Goal: Task Accomplishment & Management: Complete application form

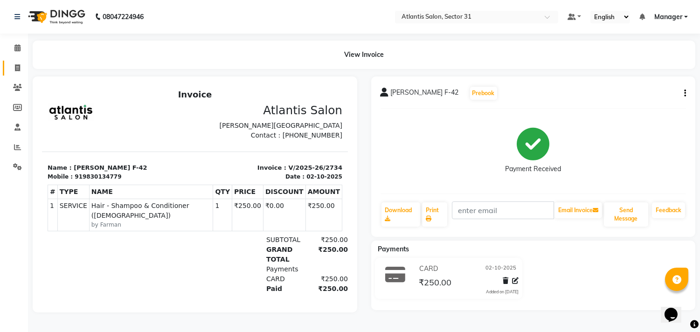
click at [11, 75] on link "Invoice" at bounding box center [14, 68] width 22 height 15
select select "service"
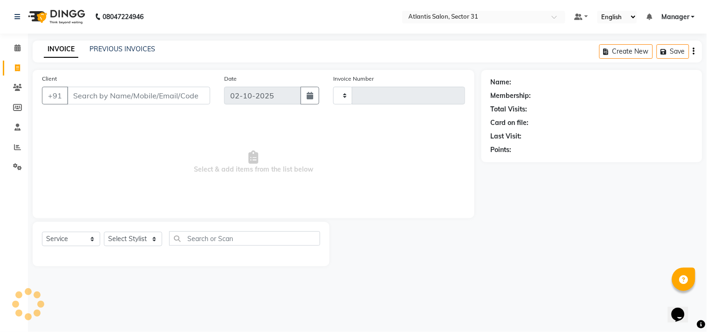
type input "2735"
select select "4391"
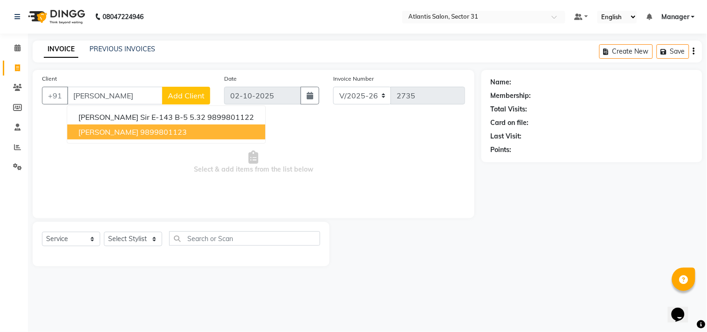
click at [132, 128] on span "Bhupender Yadav" at bounding box center [108, 131] width 60 height 9
type input "9899801123"
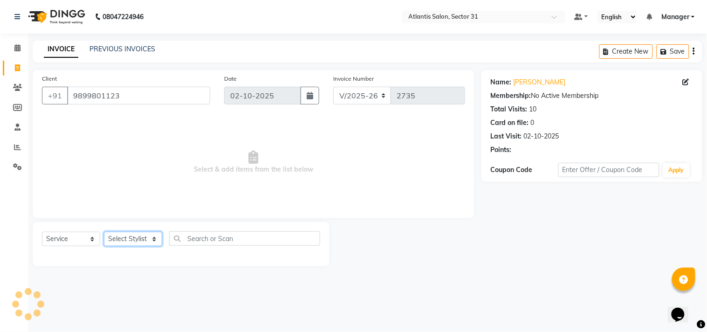
click at [132, 238] on select "Select Stylist [PERSON_NAME] [PERSON_NAME] Kavita Manager Staff 31 Staff ILD [P…" at bounding box center [133, 239] width 58 height 14
select select "62138"
click at [104, 232] on select "Select Stylist [PERSON_NAME] [PERSON_NAME] Kavita Manager Staff 31 Staff ILD [P…" at bounding box center [133, 239] width 58 height 14
click at [127, 142] on span "Select & add items from the list below" at bounding box center [253, 162] width 423 height 93
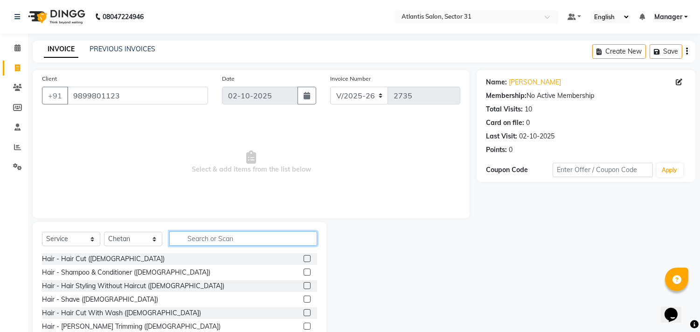
click at [219, 236] on input "text" at bounding box center [243, 238] width 148 height 14
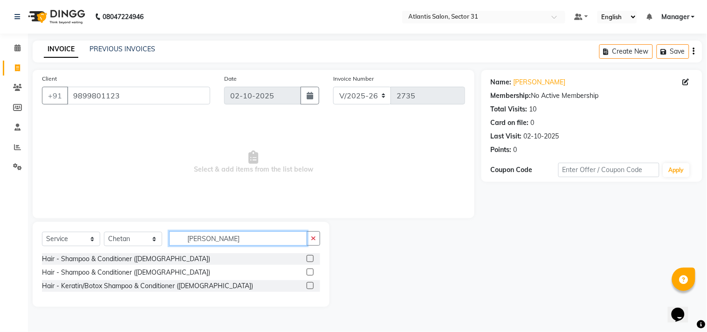
type input "SHAMP"
click at [311, 271] on label at bounding box center [310, 271] width 7 height 7
click at [311, 271] on input "checkbox" at bounding box center [310, 272] width 6 height 6
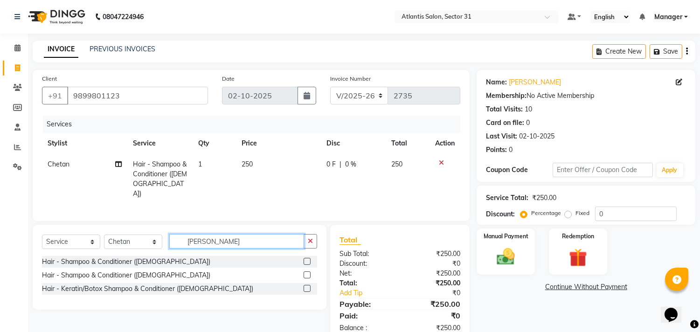
click at [238, 236] on input "SHAMP" at bounding box center [236, 241] width 135 height 14
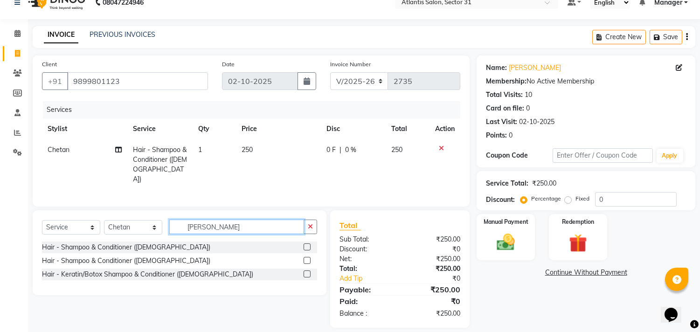
scroll to position [22, 0]
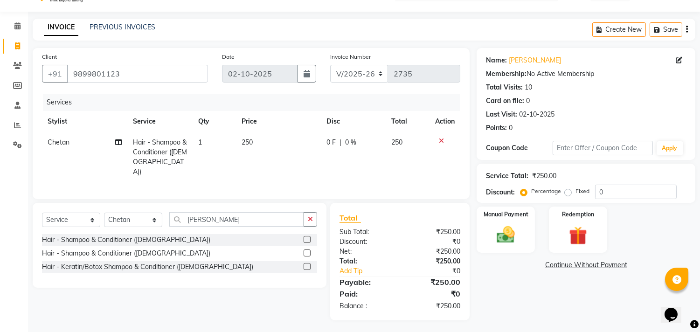
click at [305, 249] on label at bounding box center [306, 252] width 7 height 7
click at [305, 250] on input "checkbox" at bounding box center [306, 253] width 6 height 6
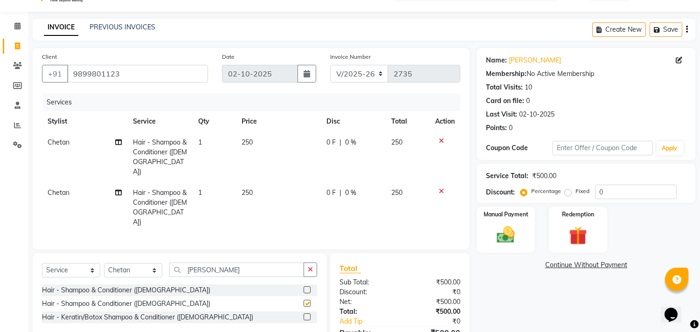
checkbox input "false"
click at [439, 188] on icon at bounding box center [441, 191] width 5 height 7
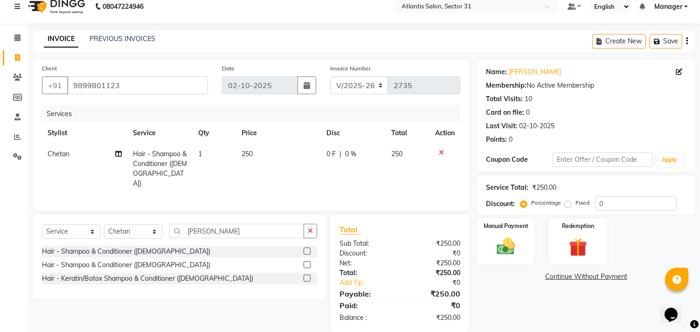
scroll to position [0, 0]
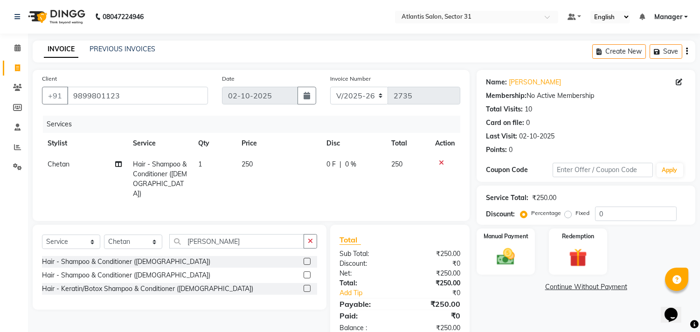
click at [68, 165] on span "Chetan" at bounding box center [59, 164] width 22 height 8
select select "62138"
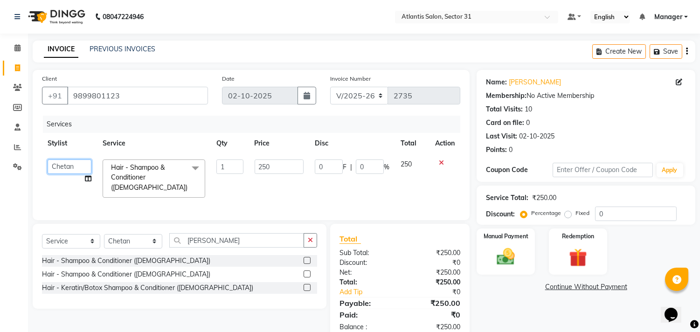
click at [76, 164] on select "Alka Annu Chetan Farman Kavita Manager Staff 31 Staff ILD Suraj Sushma" at bounding box center [70, 166] width 44 height 14
select select "24236"
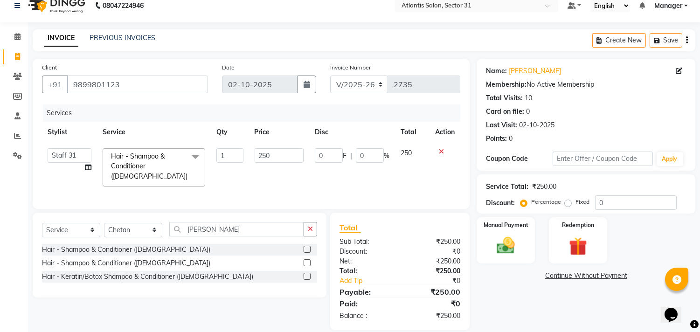
scroll to position [21, 0]
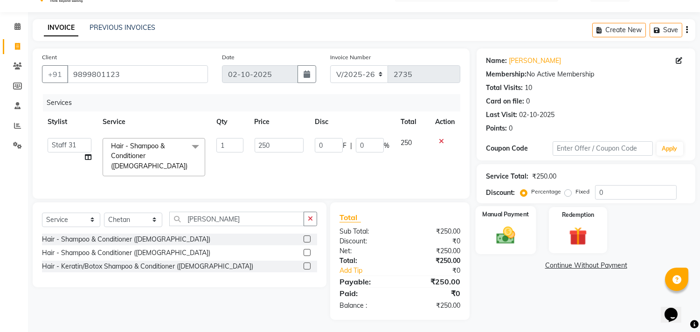
click at [529, 230] on div "Manual Payment" at bounding box center [505, 230] width 61 height 48
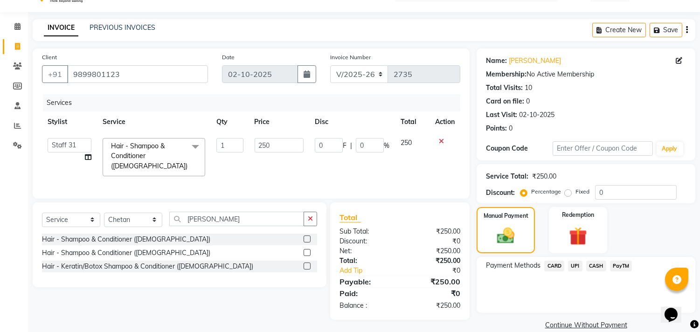
click at [597, 263] on span "CASH" at bounding box center [596, 266] width 20 height 11
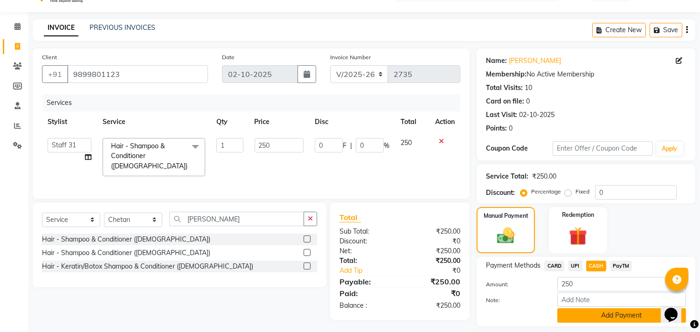
click at [597, 317] on button "Add Payment" at bounding box center [621, 315] width 129 height 14
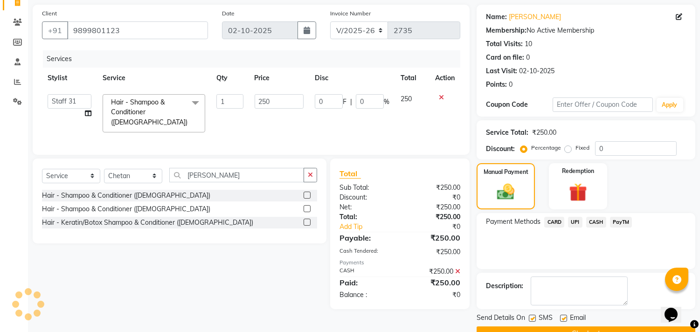
scroll to position [87, 0]
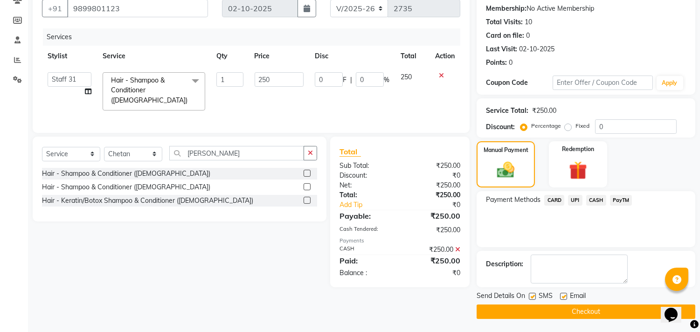
click at [598, 201] on span "CASH" at bounding box center [596, 200] width 20 height 11
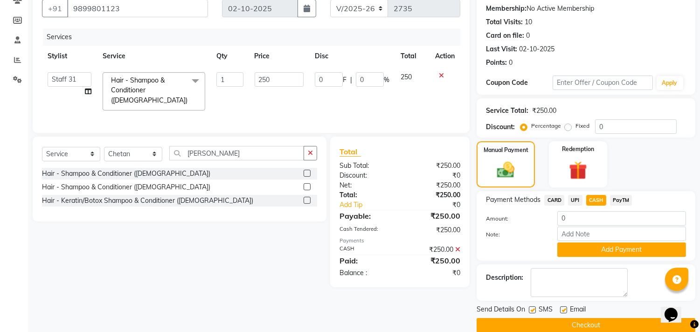
click at [593, 241] on div "Note:" at bounding box center [586, 234] width 214 height 16
click at [593, 246] on button "Add Payment" at bounding box center [621, 249] width 129 height 14
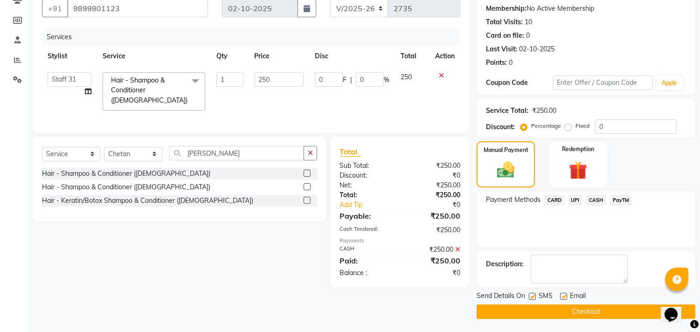
click at [547, 309] on button "Checkout" at bounding box center [585, 311] width 219 height 14
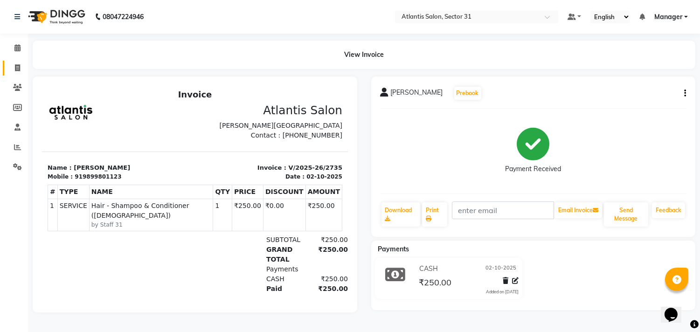
click at [7, 67] on link "Invoice" at bounding box center [14, 68] width 22 height 15
select select "service"
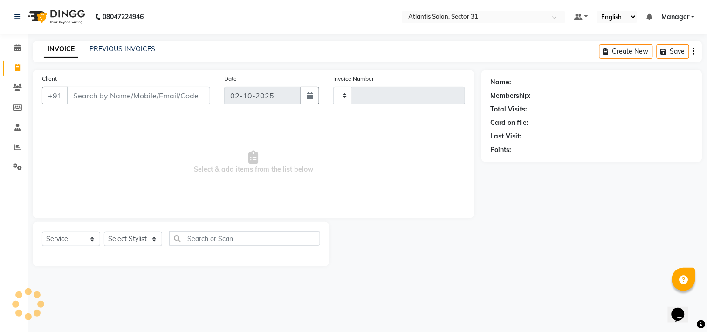
type input "2736"
select select "4391"
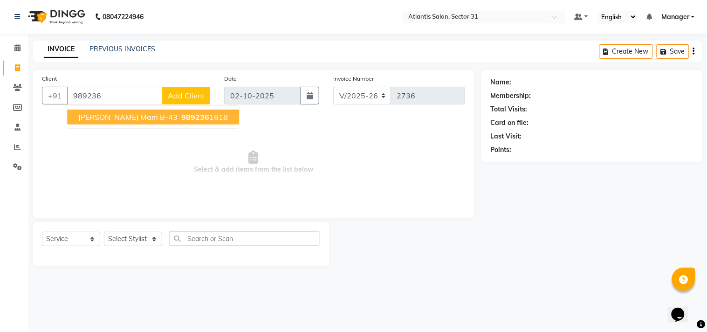
click at [181, 118] on span "989236" at bounding box center [195, 116] width 28 height 9
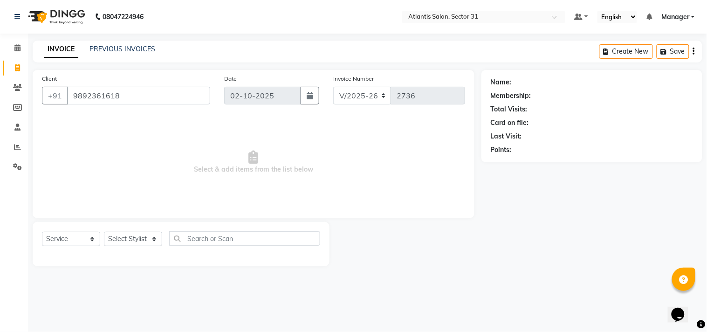
type input "9892361618"
select select "1: Object"
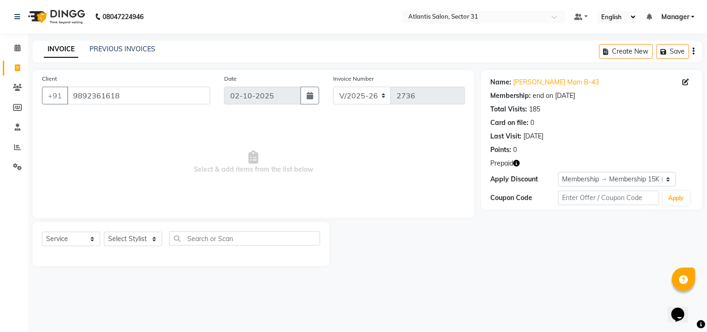
click at [516, 161] on icon "button" at bounding box center [517, 163] width 7 height 7
click at [432, 205] on span "Select & add items from the list below" at bounding box center [253, 162] width 423 height 93
click at [119, 238] on select "Select Stylist [PERSON_NAME] [PERSON_NAME] Kavita Manager Staff 31 Staff ILD [P…" at bounding box center [133, 239] width 58 height 14
select select "93064"
click at [104, 232] on select "Select Stylist [PERSON_NAME] [PERSON_NAME] Kavita Manager Staff 31 Staff ILD [P…" at bounding box center [133, 239] width 58 height 14
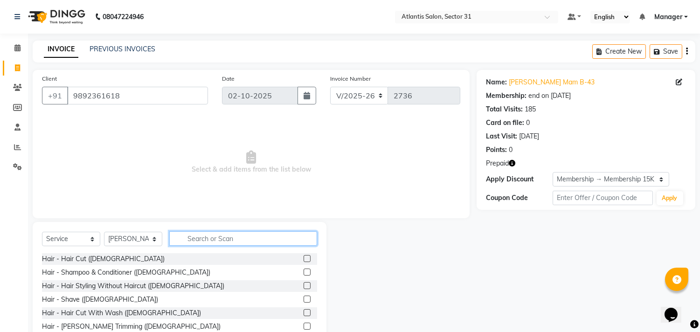
click at [259, 239] on input "text" at bounding box center [243, 238] width 148 height 14
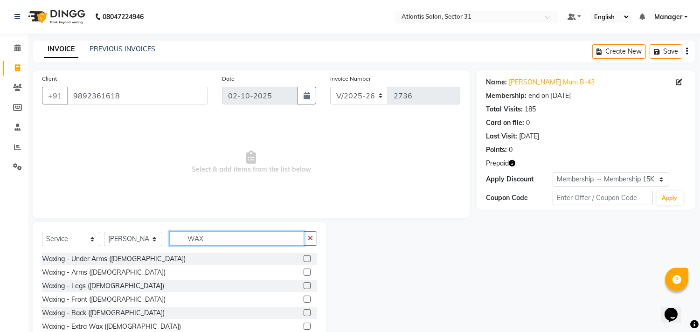
type input "WAX"
click at [303, 273] on label at bounding box center [306, 271] width 7 height 7
click at [303, 273] on input "checkbox" at bounding box center [306, 272] width 6 height 6
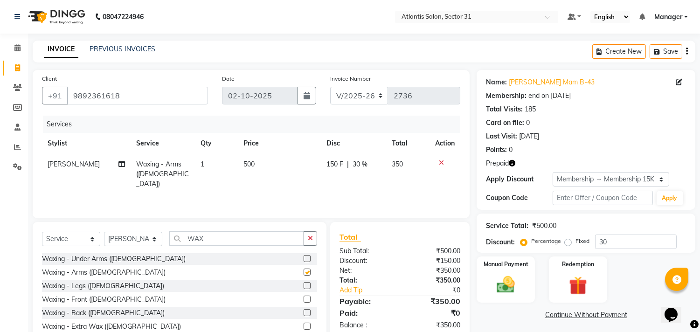
checkbox input "false"
click at [272, 250] on div "Select Service Product Membership Package Voucher Prepaid Gift Card Select Styl…" at bounding box center [179, 242] width 275 height 22
click at [276, 236] on input "WAX" at bounding box center [236, 238] width 135 height 14
type input "W"
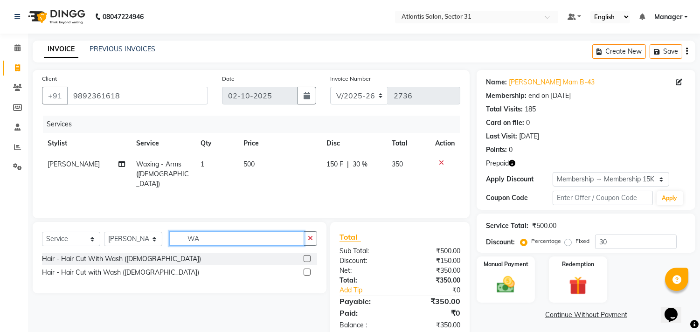
type input "W"
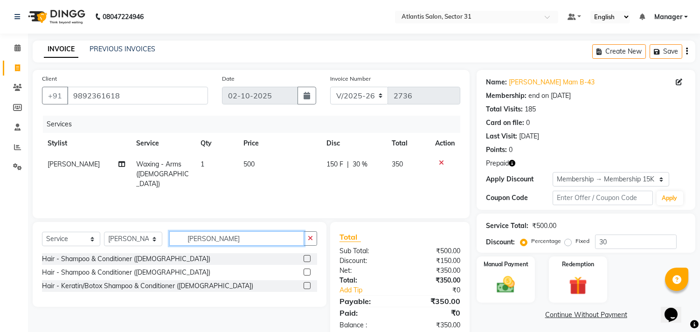
type input "SHAMP"
click at [308, 272] on label at bounding box center [306, 271] width 7 height 7
click at [308, 272] on input "checkbox" at bounding box center [306, 272] width 6 height 6
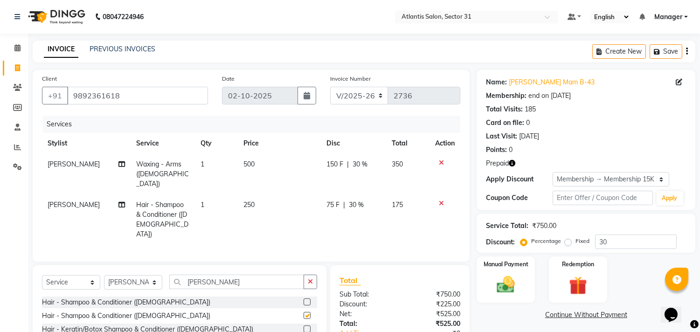
checkbox input "false"
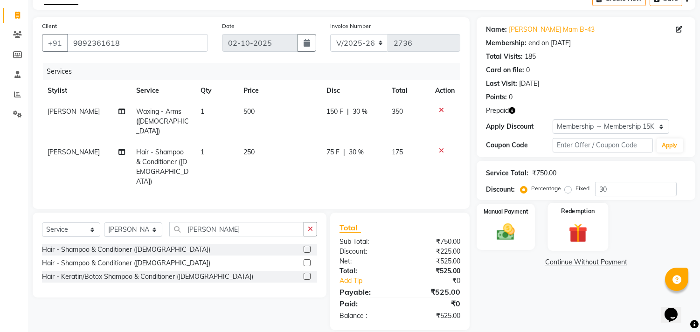
click at [553, 221] on div "Redemption" at bounding box center [577, 227] width 61 height 48
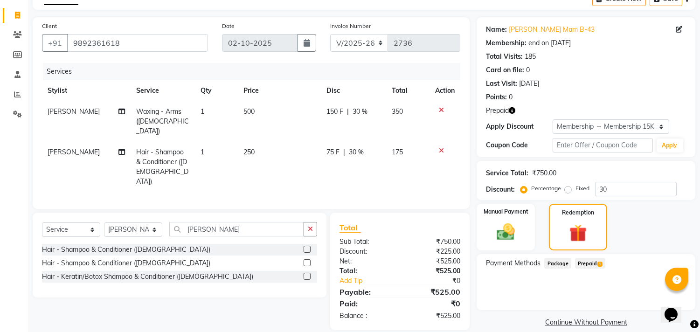
click at [579, 267] on span "Prepaid 1" at bounding box center [590, 263] width 30 height 11
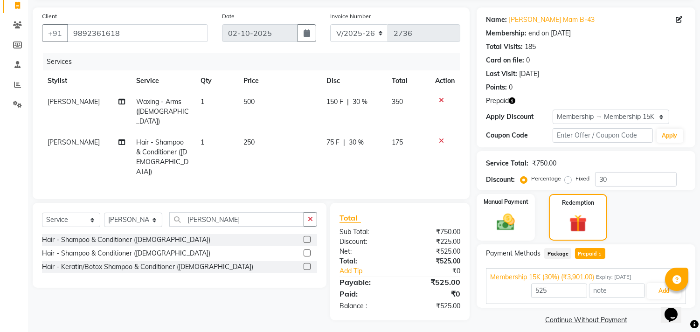
scroll to position [71, 0]
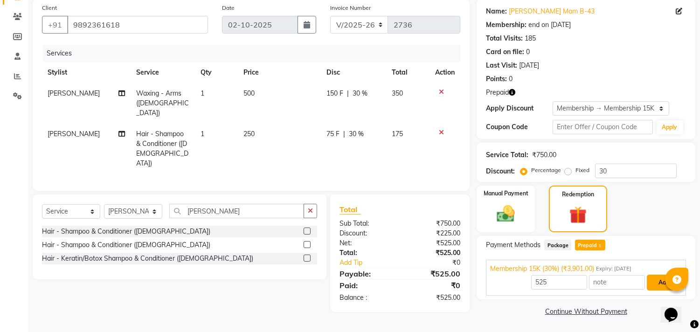
click at [654, 281] on button "Add" at bounding box center [663, 283] width 34 height 16
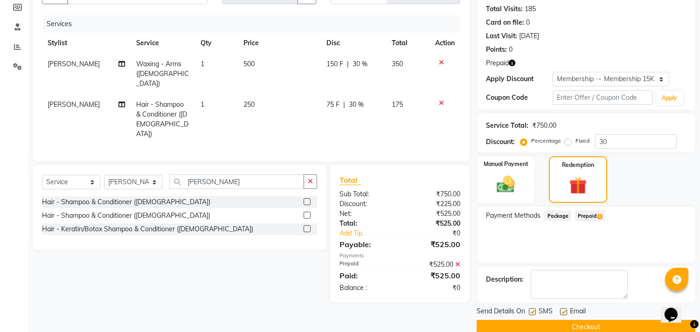
scroll to position [116, 0]
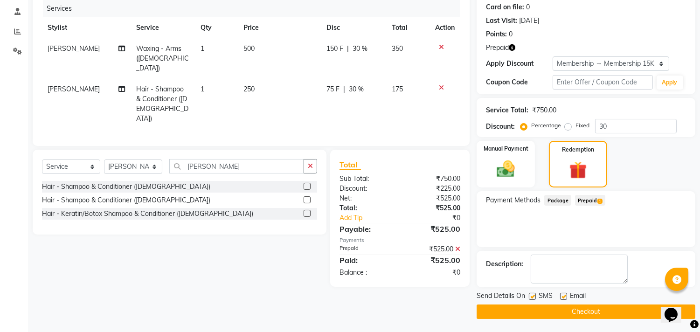
click at [546, 317] on button "Checkout" at bounding box center [585, 311] width 219 height 14
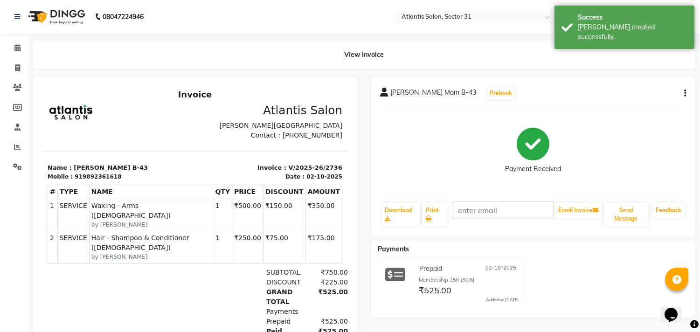
click at [136, 50] on div "View Invoice" at bounding box center [364, 55] width 662 height 28
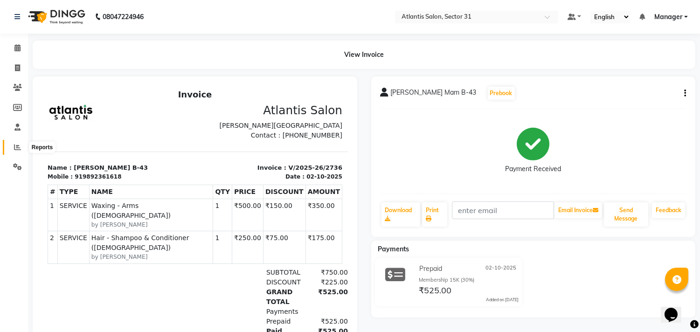
click at [14, 149] on icon at bounding box center [17, 147] width 7 height 7
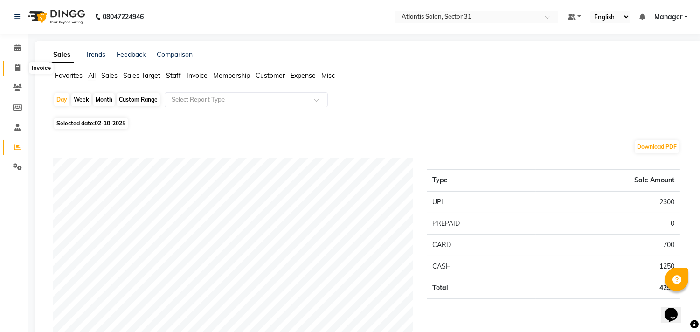
click at [22, 66] on span at bounding box center [17, 68] width 16 height 11
select select "service"
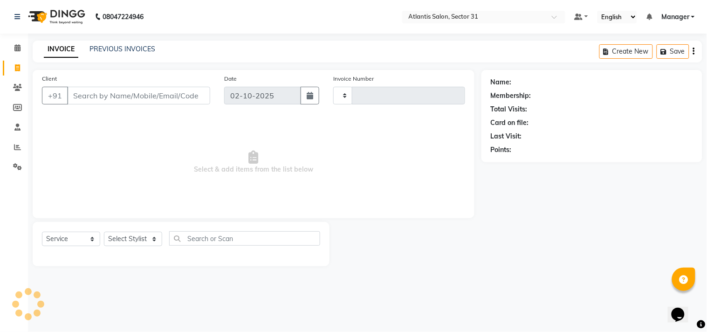
type input "2737"
select select "4391"
click at [149, 239] on select "Select Stylist [PERSON_NAME] [PERSON_NAME] Kavita Manager Staff 31 Staff ILD [P…" at bounding box center [133, 239] width 58 height 14
click at [58, 129] on span "Select & add items from the list below" at bounding box center [253, 162] width 423 height 93
click at [15, 17] on icon at bounding box center [17, 17] width 6 height 7
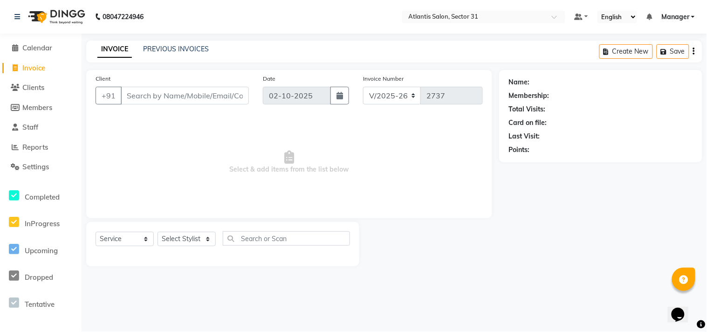
click at [59, 74] on li "Invoice" at bounding box center [41, 68] width 82 height 20
click at [59, 69] on link "Invoice" at bounding box center [40, 68] width 77 height 11
select select "service"
type input "2737"
select select "4391"
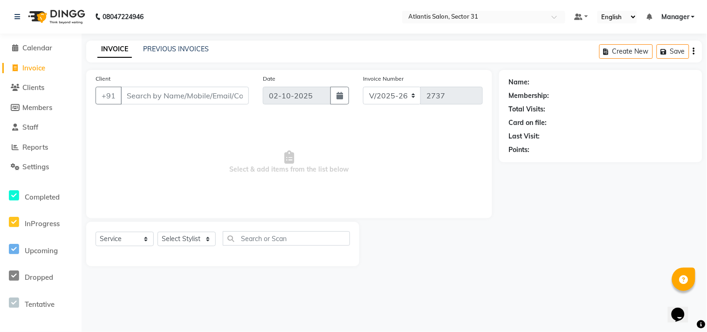
click at [154, 133] on span "Select & add items from the list below" at bounding box center [289, 162] width 387 height 93
drag, startPoint x: 154, startPoint y: 133, endPoint x: 130, endPoint y: 129, distance: 24.1
click at [130, 129] on span "Select & add items from the list below" at bounding box center [289, 162] width 387 height 93
click at [356, 48] on div "INVOICE PREVIOUS INVOICES Create New Save" at bounding box center [394, 52] width 616 height 22
click at [444, 278] on main "INVOICE PREVIOUS INVOICES Create New Save Client +91 Date 02-10-2025 Invoice Nu…" at bounding box center [394, 161] width 625 height 240
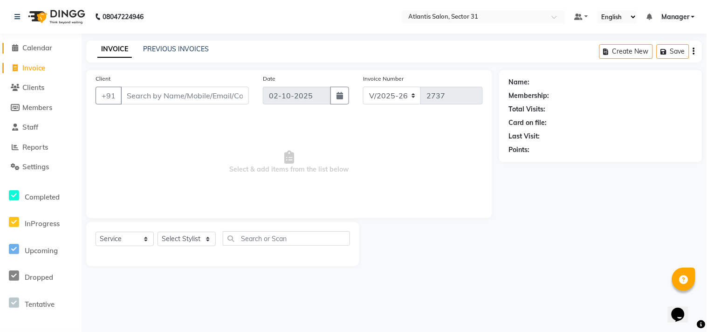
click at [38, 47] on span "Calendar" at bounding box center [37, 47] width 30 height 9
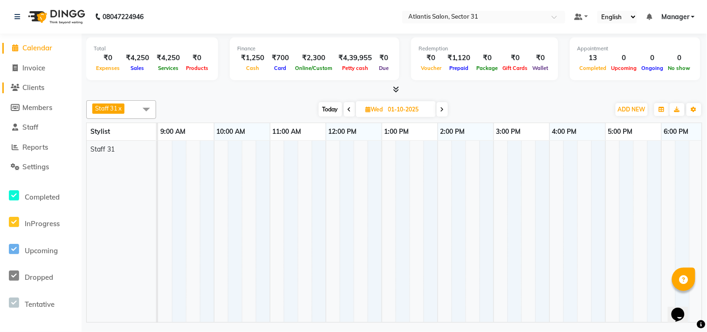
click at [50, 85] on link "Clients" at bounding box center [40, 87] width 77 height 11
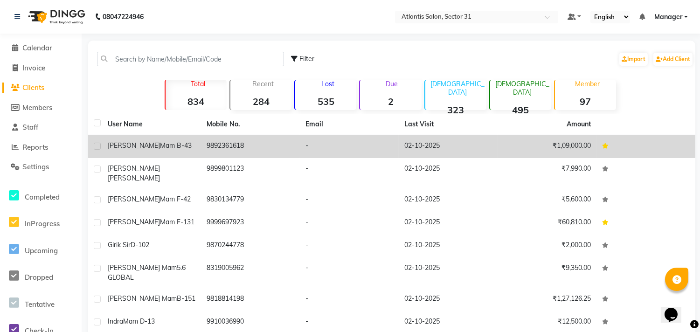
click at [514, 150] on td "₹1,09,000.00" at bounding box center [546, 146] width 99 height 23
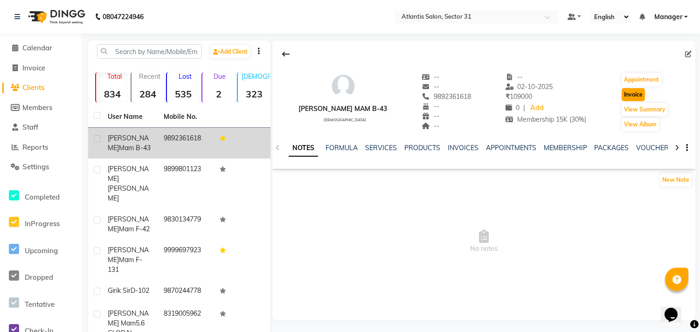
click at [638, 98] on button "Invoice" at bounding box center [632, 94] width 23 height 13
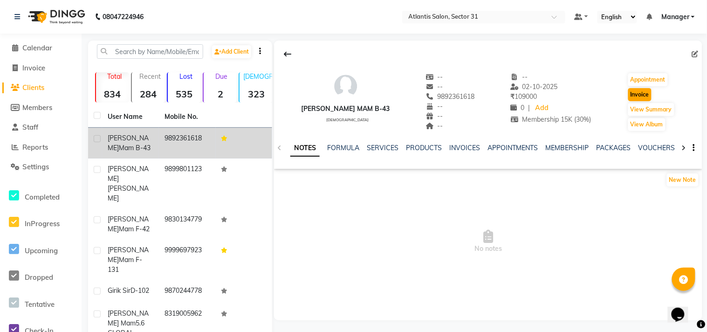
select select "service"
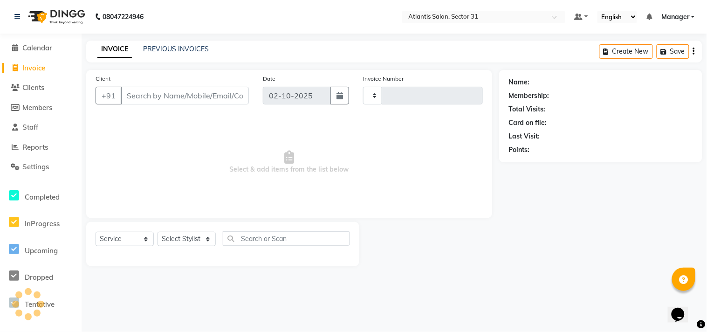
type input "2737"
select select "4391"
type input "9892361618"
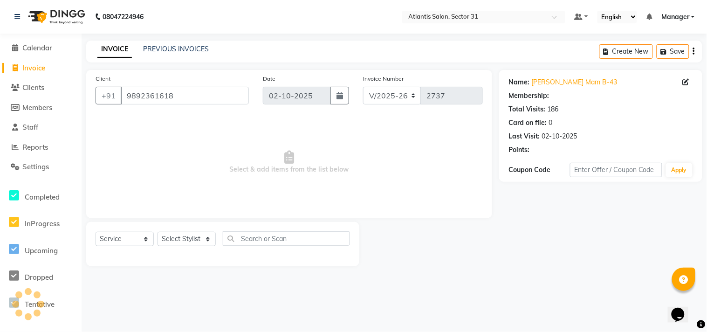
select select "1: Object"
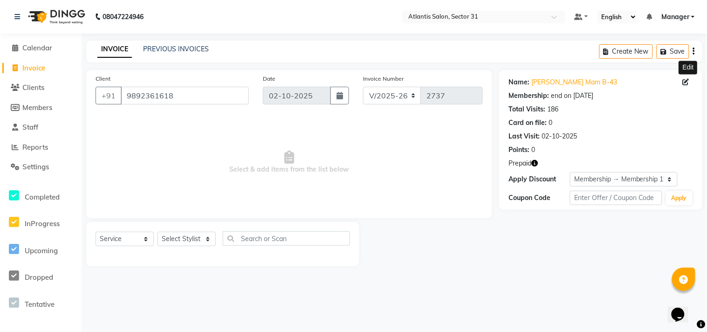
click at [684, 81] on icon at bounding box center [686, 82] width 7 height 7
select select "[DEMOGRAPHIC_DATA]"
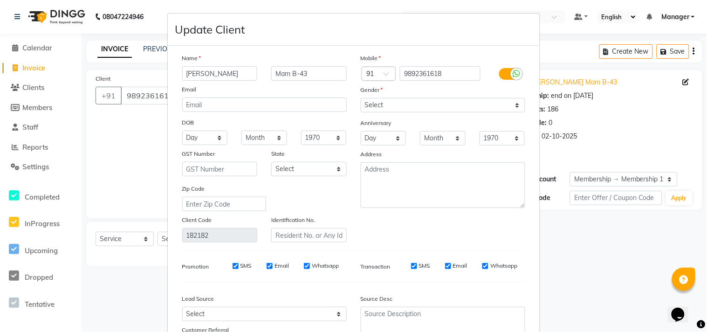
click at [108, 193] on ngb-modal-window "Update Client Name Sonali Mam B-43 Email DOB Day 01 02 03 04 05 06 07 08 09 10 …" at bounding box center [353, 166] width 707 height 332
click at [630, 280] on ngb-modal-window "Update Client Name Sonali Mam B-43 Email DOB Day 01 02 03 04 05 06 07 08 09 10 …" at bounding box center [353, 166] width 707 height 332
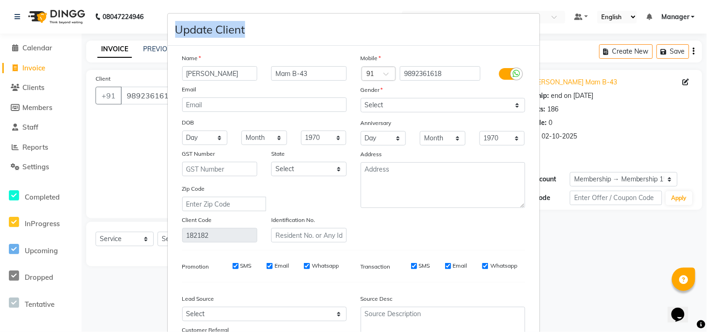
click at [630, 280] on ngb-modal-window "Update Client Name Sonali Mam B-43 Email DOB Day 01 02 03 04 05 06 07 08 09 10 …" at bounding box center [353, 166] width 707 height 332
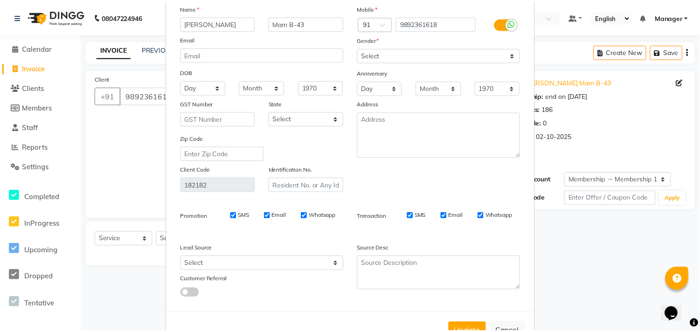
scroll to position [82, 0]
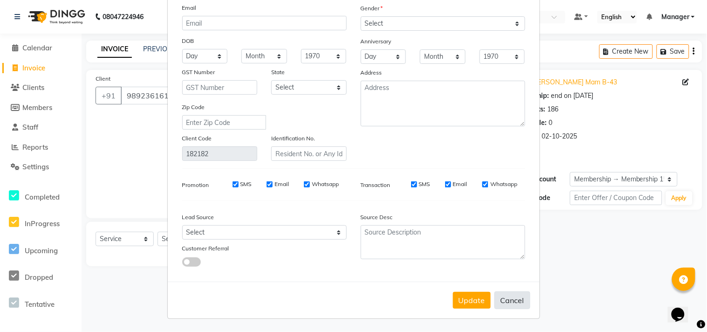
click at [511, 292] on button "Cancel" at bounding box center [512, 300] width 36 height 18
select select
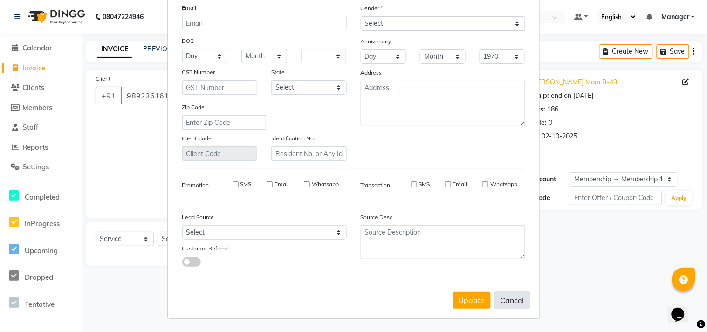
select select
checkbox input "false"
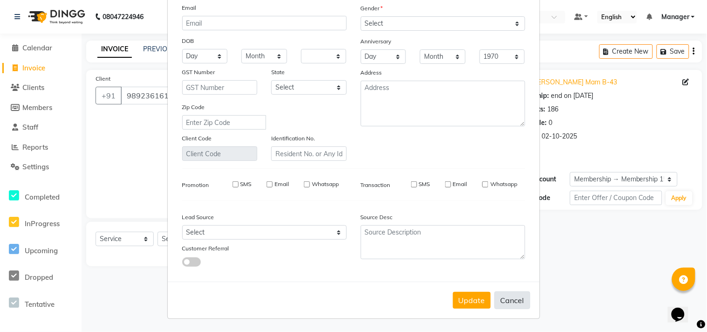
checkbox input "false"
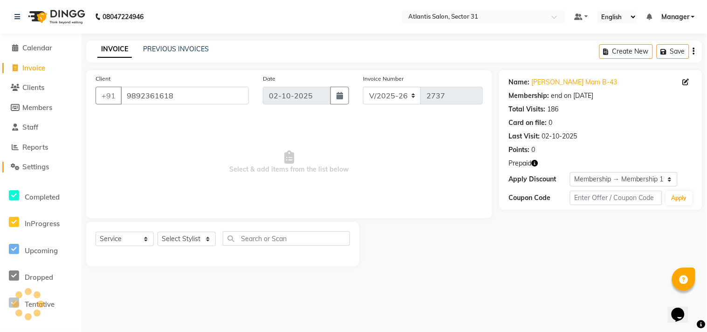
click at [29, 165] on span "Settings" at bounding box center [35, 166] width 27 height 9
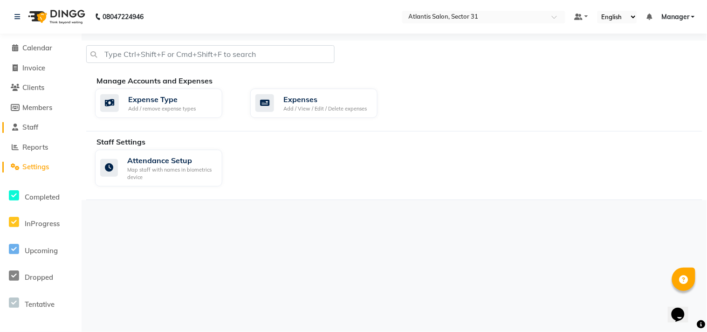
click at [28, 131] on link "Staff" at bounding box center [40, 127] width 77 height 11
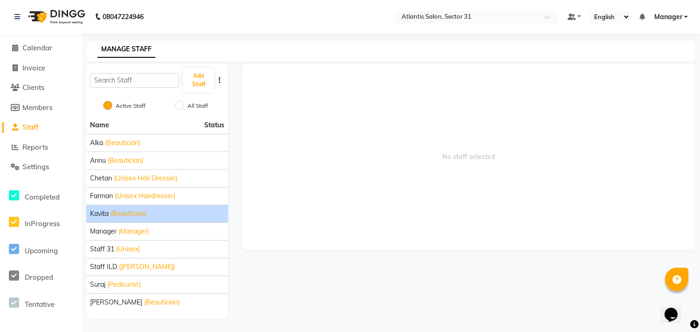
scroll to position [0, 0]
click at [353, 226] on span "No staff selected" at bounding box center [468, 156] width 453 height 186
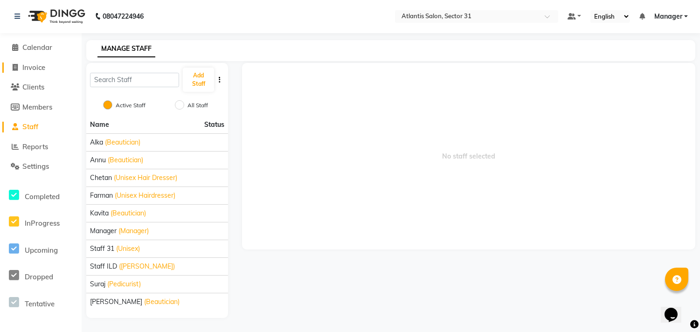
click at [26, 71] on span "Invoice" at bounding box center [33, 67] width 23 height 9
select select "service"
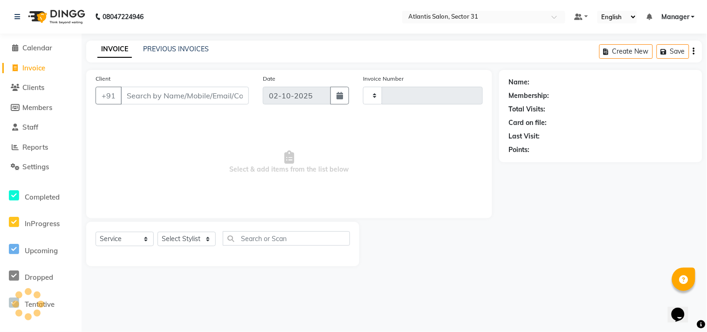
type input "2737"
select select "4391"
click at [159, 120] on span "Select & add items from the list below" at bounding box center [289, 162] width 387 height 93
click at [25, 125] on span "Staff" at bounding box center [30, 127] width 16 height 9
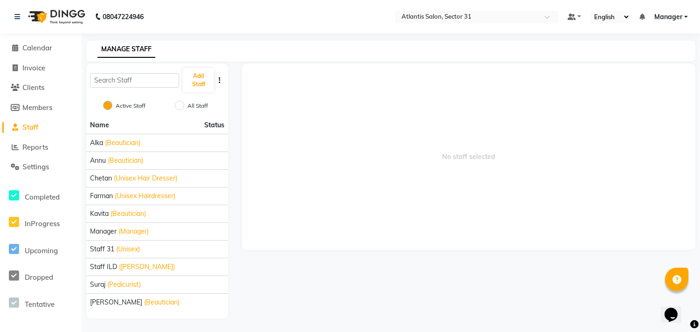
click at [398, 160] on span "No staff selected" at bounding box center [468, 156] width 453 height 186
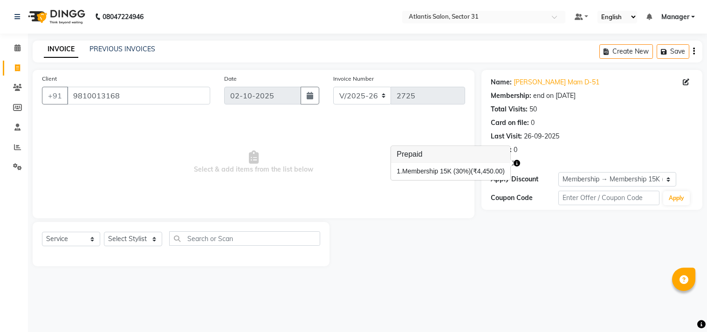
select select "4391"
select select "service"
select select "1: Object"
click at [148, 96] on input "9810013168" at bounding box center [138, 96] width 143 height 18
click at [519, 165] on icon "button" at bounding box center [517, 163] width 7 height 7
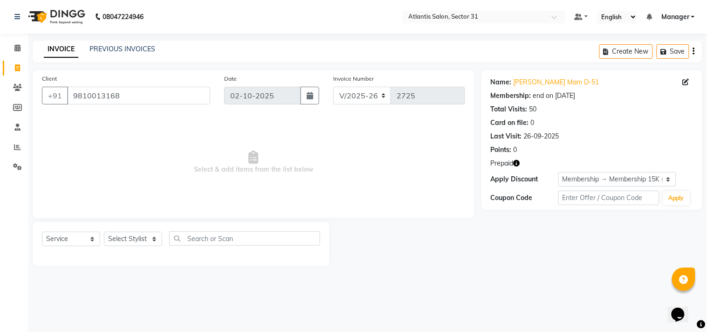
click at [519, 165] on icon "button" at bounding box center [517, 163] width 7 height 7
click at [514, 166] on span "Prepaid" at bounding box center [502, 163] width 23 height 10
click at [519, 163] on icon "button" at bounding box center [517, 163] width 7 height 7
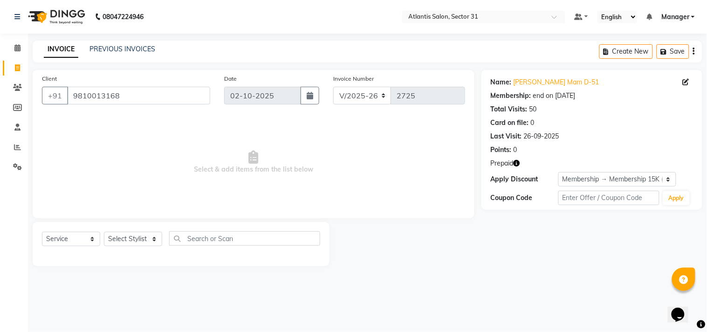
click at [519, 163] on icon "button" at bounding box center [517, 163] width 7 height 7
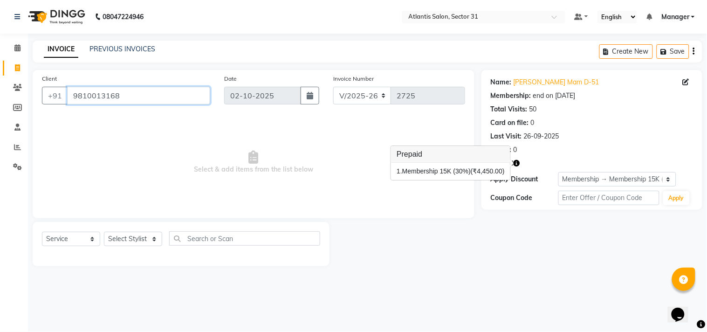
click at [136, 89] on input "9810013168" at bounding box center [138, 96] width 143 height 18
click at [185, 97] on input "9810013168" at bounding box center [138, 96] width 143 height 18
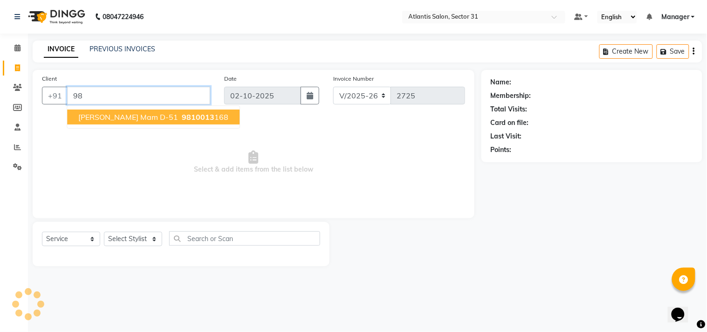
type input "9"
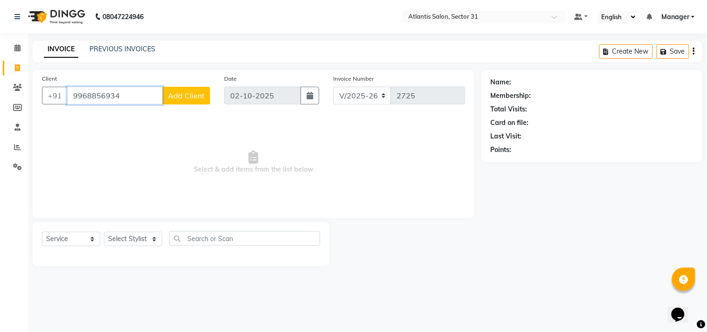
type input "9968856934"
click at [180, 98] on span "Add Client" at bounding box center [186, 95] width 37 height 9
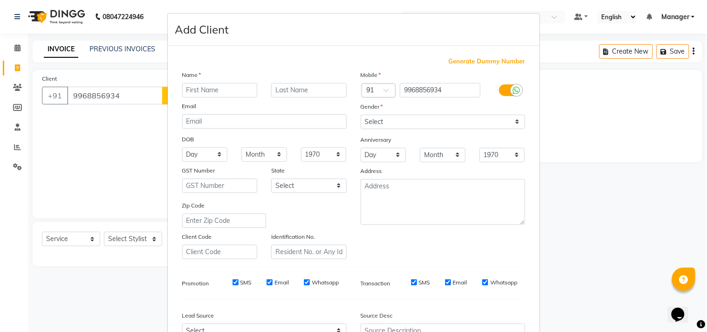
type input "r"
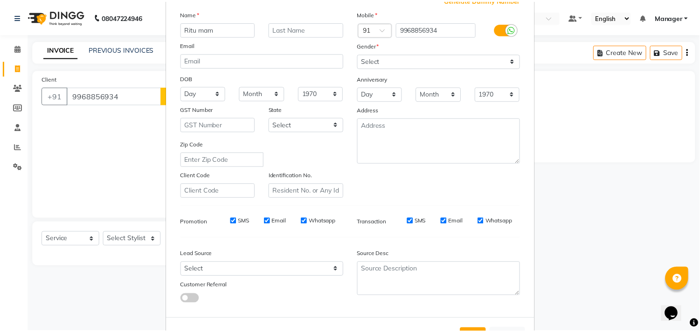
scroll to position [99, 0]
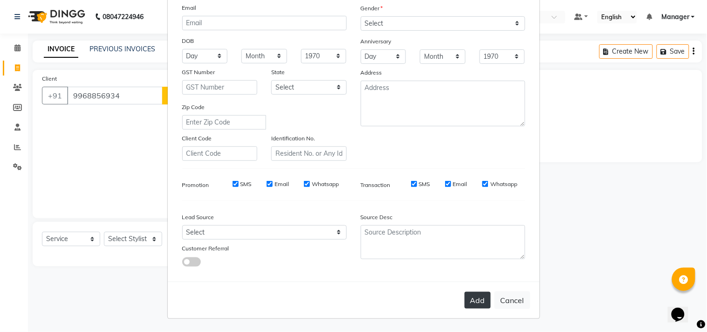
type input "Ritu mam"
click at [472, 303] on button "Add" at bounding box center [478, 300] width 26 height 17
click at [431, 14] on div "Gender" at bounding box center [443, 9] width 178 height 13
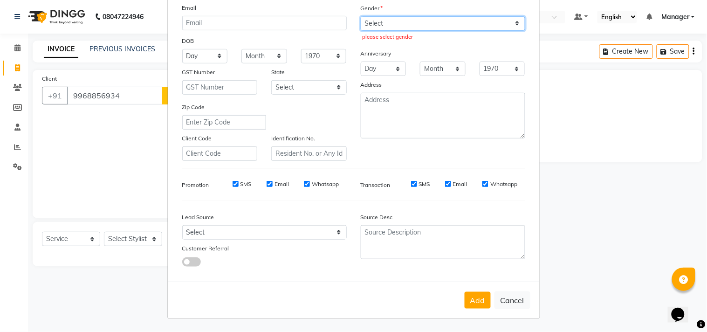
click at [432, 20] on select "Select [DEMOGRAPHIC_DATA] [DEMOGRAPHIC_DATA] Other Prefer Not To Say" at bounding box center [443, 23] width 165 height 14
click at [440, 16] on select "Select [DEMOGRAPHIC_DATA] [DEMOGRAPHIC_DATA] Other Prefer Not To Say" at bounding box center [443, 23] width 165 height 14
select select "[DEMOGRAPHIC_DATA]"
click at [361, 16] on select "Select [DEMOGRAPHIC_DATA] [DEMOGRAPHIC_DATA] Other Prefer Not To Say" at bounding box center [443, 23] width 165 height 14
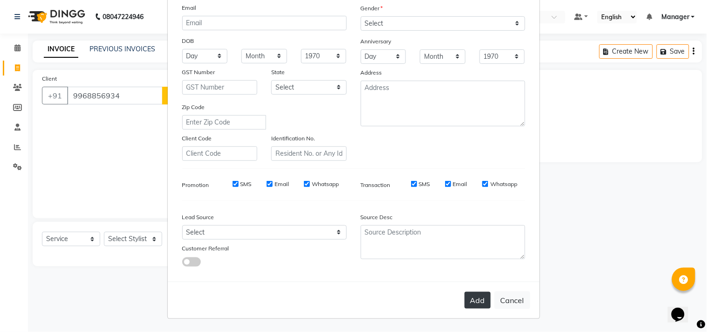
click at [469, 296] on button "Add" at bounding box center [478, 300] width 26 height 17
select select
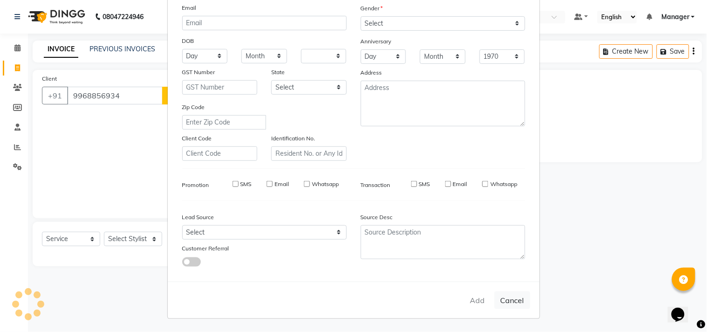
select select
checkbox input "false"
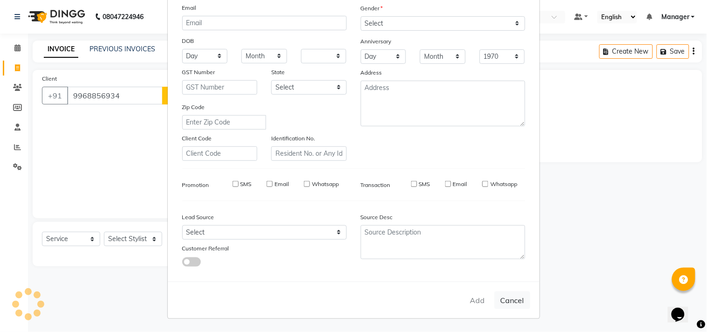
checkbox input "false"
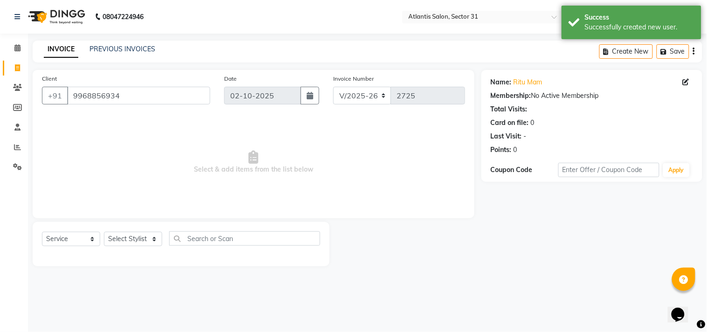
click at [124, 249] on div "Select Service Product Membership Package Voucher Prepaid Gift Card Select Styl…" at bounding box center [181, 242] width 278 height 22
click at [132, 238] on select "Select Stylist [PERSON_NAME] [PERSON_NAME] Kavita Manager Staff 31 Staff ILD [P…" at bounding box center [133, 239] width 58 height 14
select select "33510"
click at [104, 232] on select "Select Stylist [PERSON_NAME] [PERSON_NAME] Kavita Manager Staff 31 Staff ILD [P…" at bounding box center [133, 239] width 58 height 14
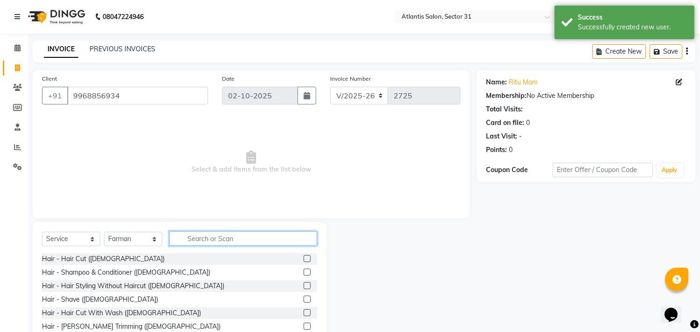
click at [222, 237] on input "text" at bounding box center [243, 238] width 148 height 14
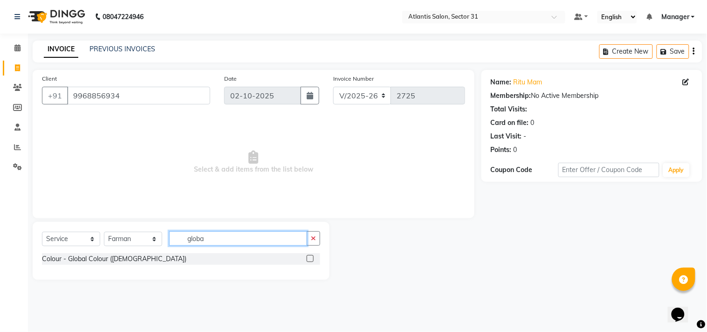
type input "globa"
click at [313, 256] on label at bounding box center [310, 258] width 7 height 7
click at [313, 256] on input "checkbox" at bounding box center [310, 259] width 6 height 6
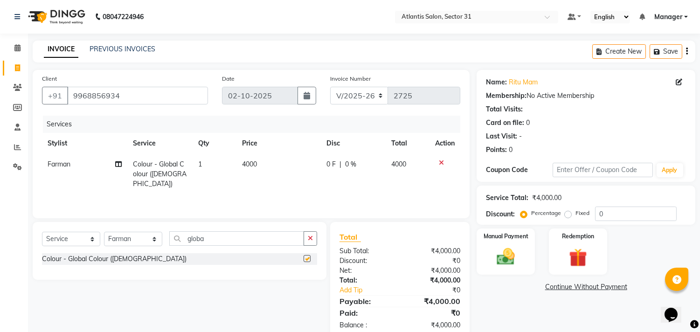
checkbox input "false"
click at [273, 168] on td "4000" at bounding box center [278, 174] width 84 height 41
select select "33510"
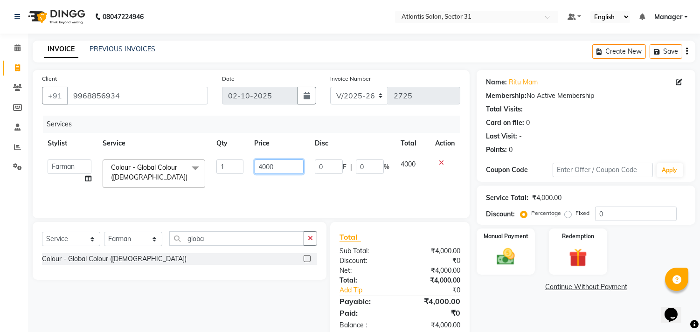
click at [290, 170] on input "4000" at bounding box center [278, 166] width 49 height 14
type input "4500"
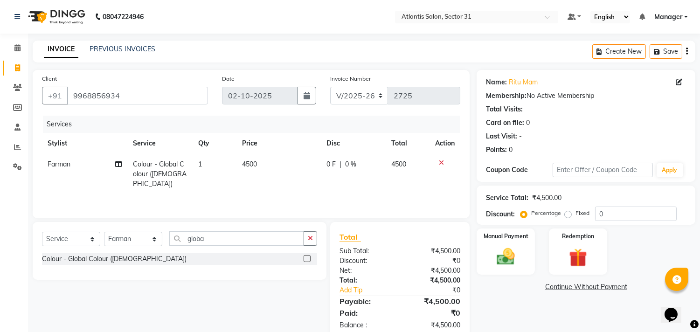
click at [295, 189] on div "Services Stylist Service Qty Price Disc Total Action Farman Colour - Global Col…" at bounding box center [251, 162] width 418 height 93
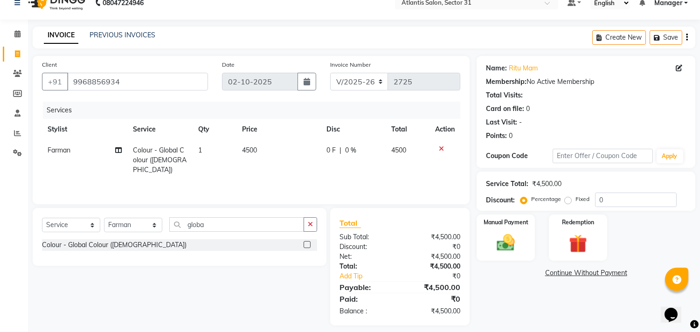
scroll to position [21, 0]
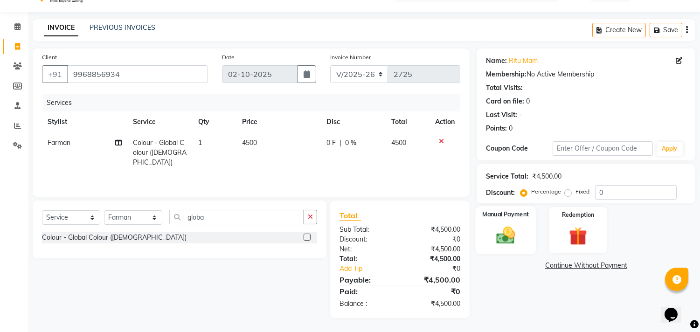
click at [493, 228] on img at bounding box center [505, 236] width 31 height 22
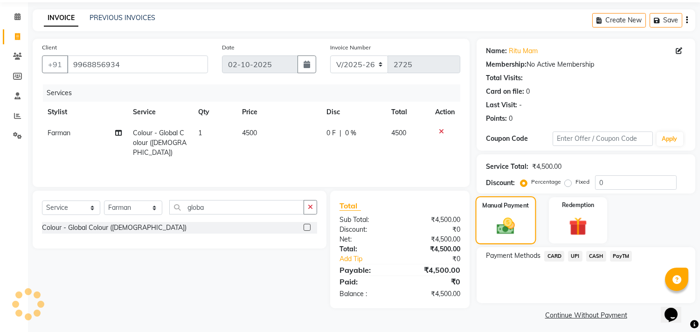
scroll to position [34, 0]
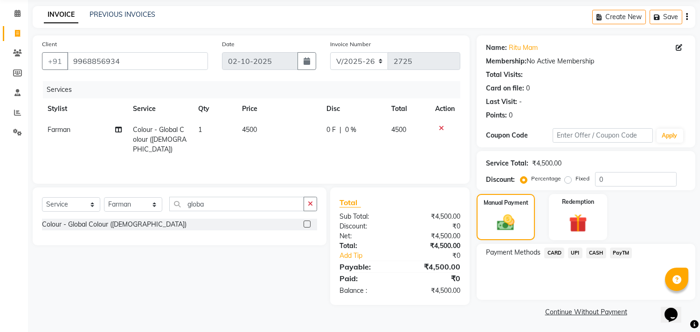
click at [570, 252] on span "UPI" at bounding box center [575, 252] width 14 height 11
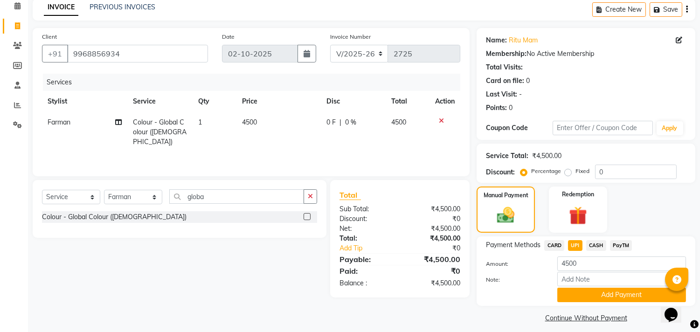
scroll to position [48, 0]
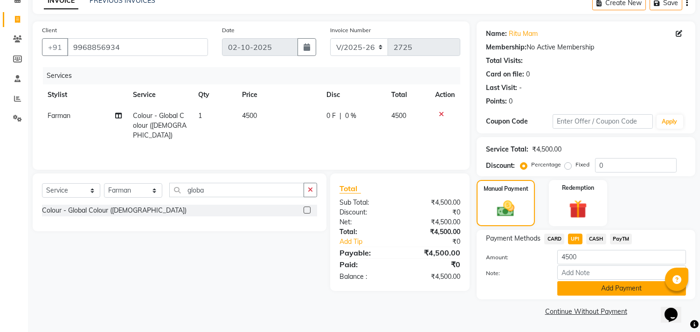
click at [590, 291] on button "Add Payment" at bounding box center [621, 288] width 129 height 14
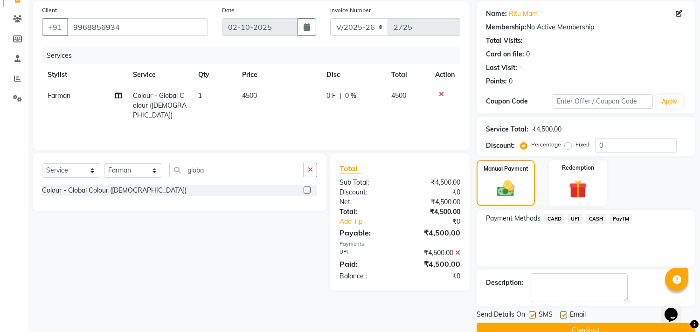
scroll to position [87, 0]
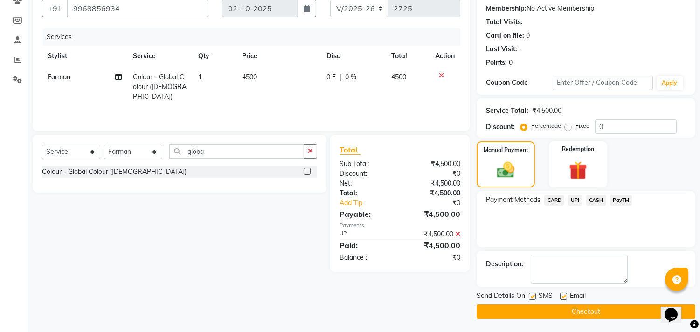
click at [576, 310] on button "Checkout" at bounding box center [585, 311] width 219 height 14
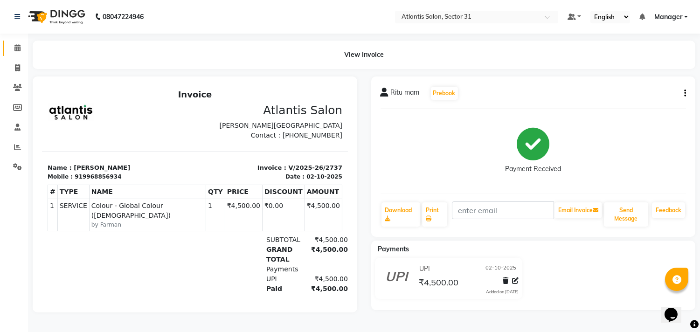
click at [18, 42] on link "Calendar" at bounding box center [14, 48] width 22 height 15
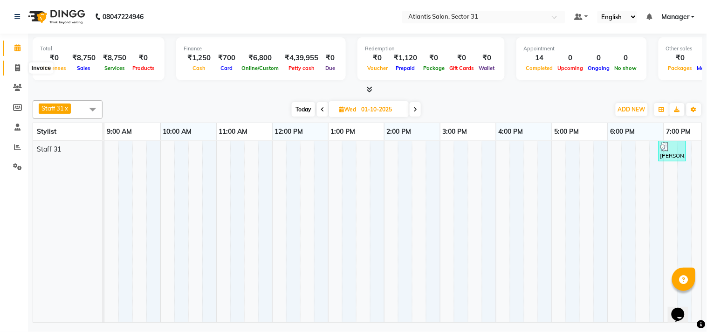
click at [20, 65] on icon at bounding box center [17, 67] width 5 height 7
select select "service"
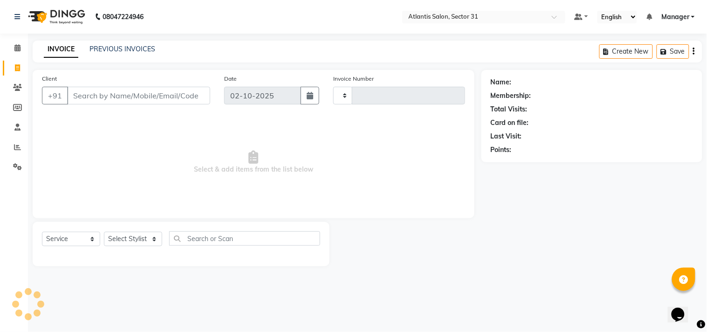
type input "2738"
select select "4391"
click at [143, 101] on input "Client" at bounding box center [138, 96] width 143 height 18
